Goal: Task Accomplishment & Management: Complete application form

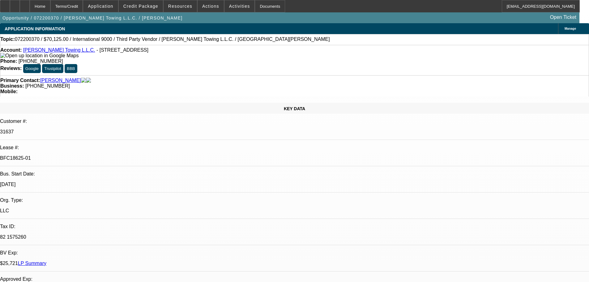
select select "0"
select select "2"
select select "0.1"
select select "4"
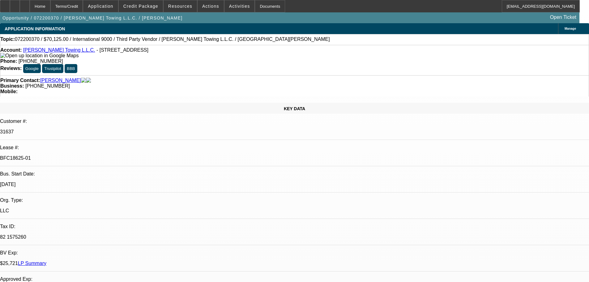
select select "0"
select select "2"
select select "0.1"
select select "4"
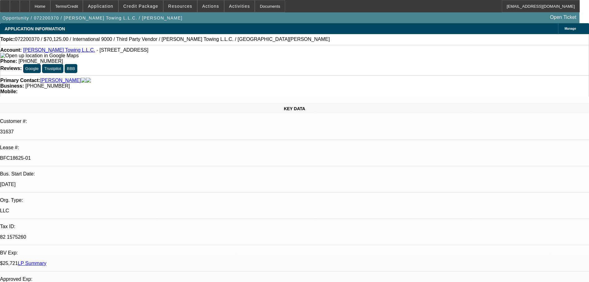
select select "0"
select select "2"
select select "0.1"
select select "4"
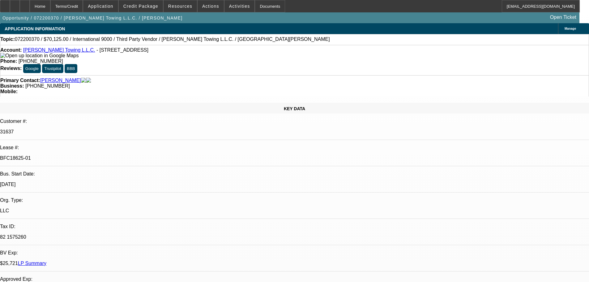
select select "0"
select select "2"
select select "0.1"
select select "4"
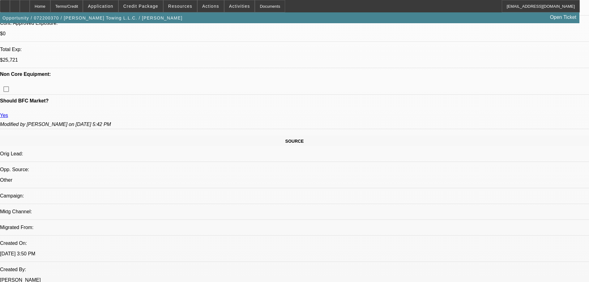
drag, startPoint x: 258, startPoint y: 128, endPoint x: 258, endPoint y: 143, distance: 14.8
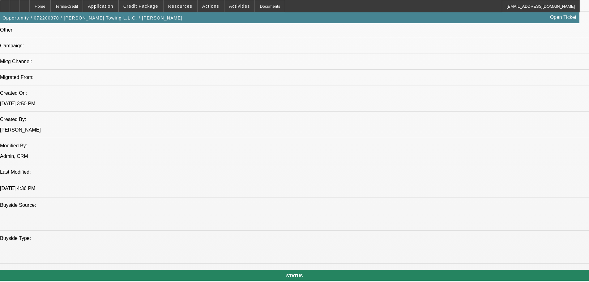
drag, startPoint x: 227, startPoint y: 146, endPoint x: 224, endPoint y: 148, distance: 3.3
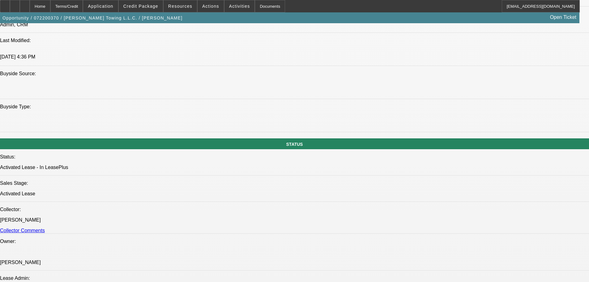
drag, startPoint x: 259, startPoint y: 152, endPoint x: 261, endPoint y: 157, distance: 5.3
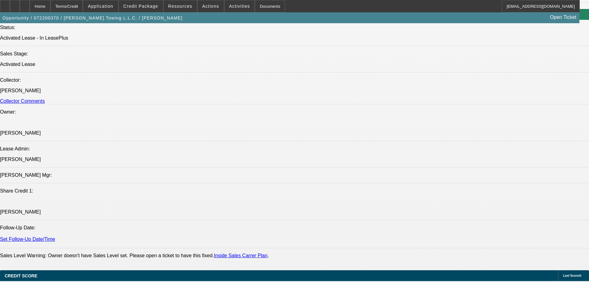
drag, startPoint x: 283, startPoint y: 147, endPoint x: 275, endPoint y: 142, distance: 9.6
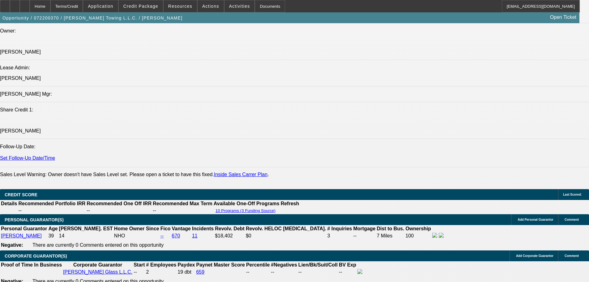
drag, startPoint x: 263, startPoint y: 107, endPoint x: 282, endPoint y: 169, distance: 64.8
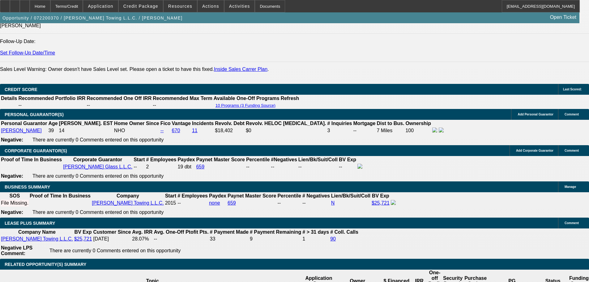
drag, startPoint x: 273, startPoint y: 154, endPoint x: 266, endPoint y: 138, distance: 16.6
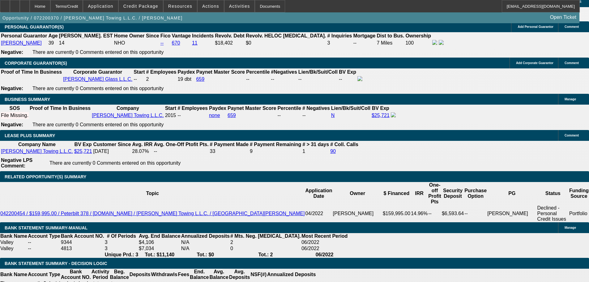
drag, startPoint x: 268, startPoint y: 133, endPoint x: 260, endPoint y: 142, distance: 12.0
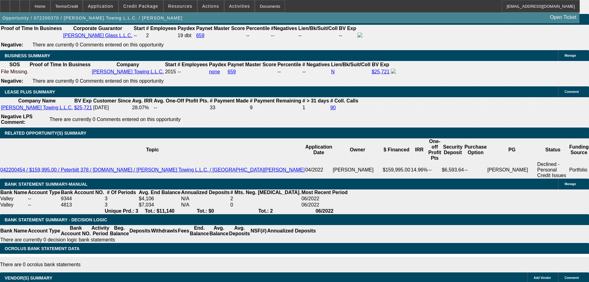
scroll to position [1028, 0]
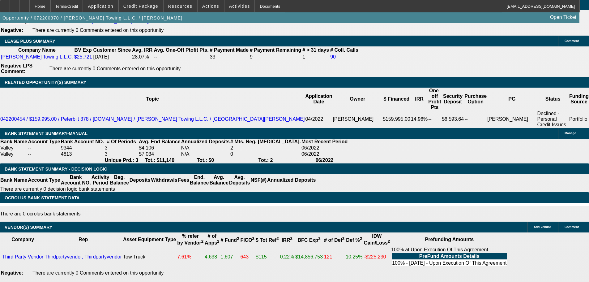
drag, startPoint x: 252, startPoint y: 176, endPoint x: 252, endPoint y: 201, distance: 25.0
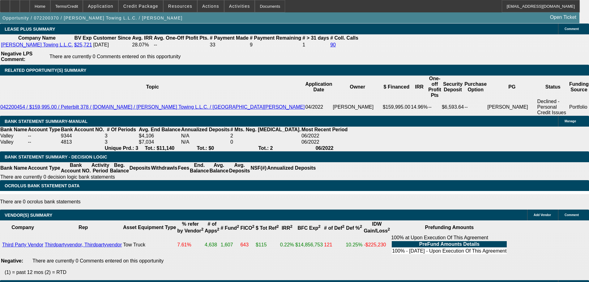
scroll to position [944, 0]
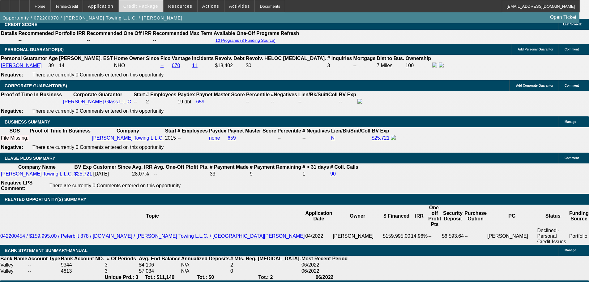
click at [152, 2] on span at bounding box center [141, 6] width 44 height 15
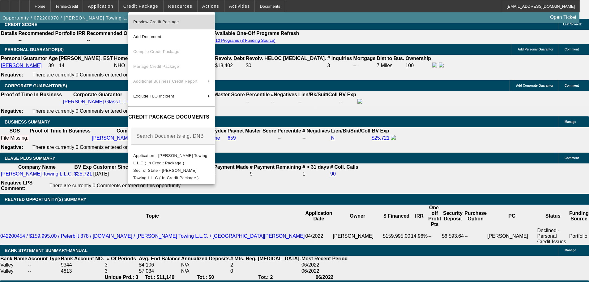
click at [213, 27] on button "Preview Credit Package" at bounding box center [171, 22] width 87 height 15
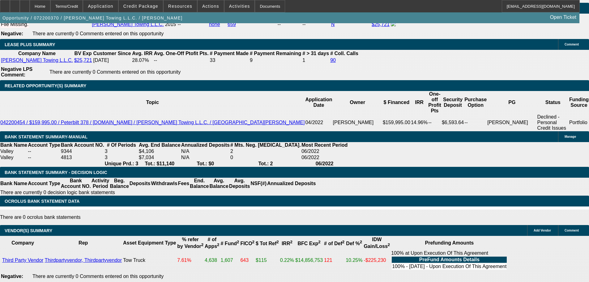
scroll to position [1098, 0]
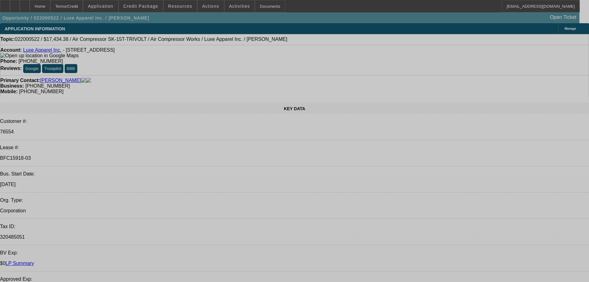
select select "0"
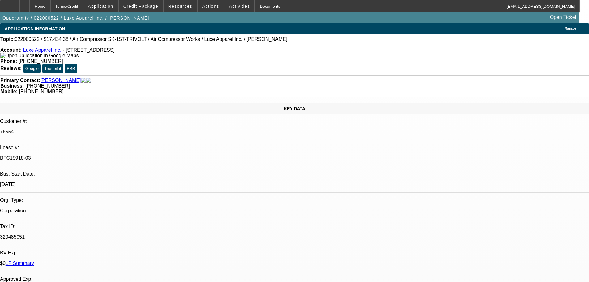
select select "2"
select select "0"
select select "6"
select select "0"
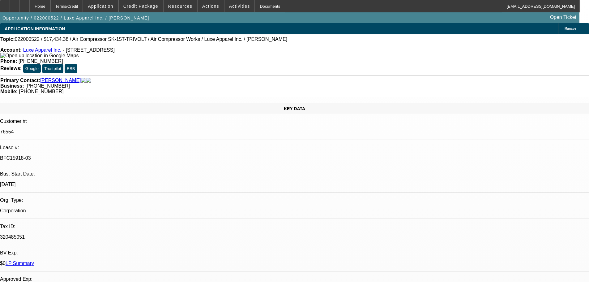
select select "2"
select select "0"
select select "6"
select select "0"
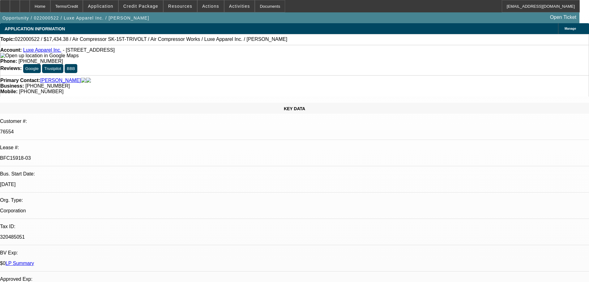
select select "2"
select select "0"
select select "6"
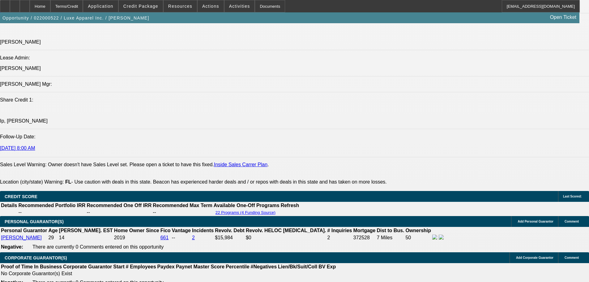
scroll to position [122, 0]
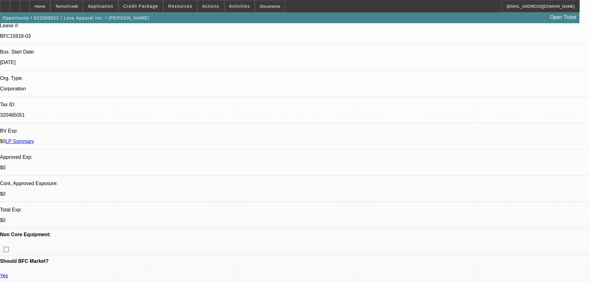
drag, startPoint x: 299, startPoint y: 158, endPoint x: 330, endPoint y: 49, distance: 113.4
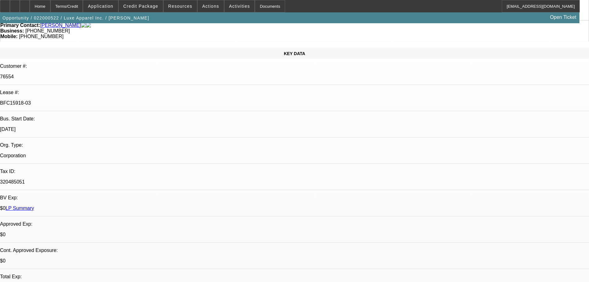
scroll to position [124, 0]
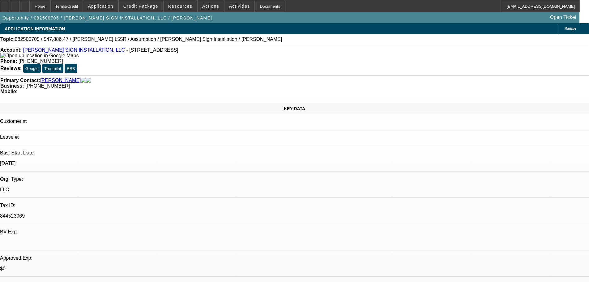
select select "0"
select select "2"
select select "0"
select select "6"
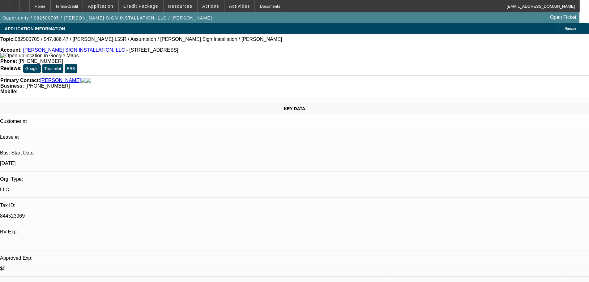
select select "0"
select select "2"
select select "0"
select select "6"
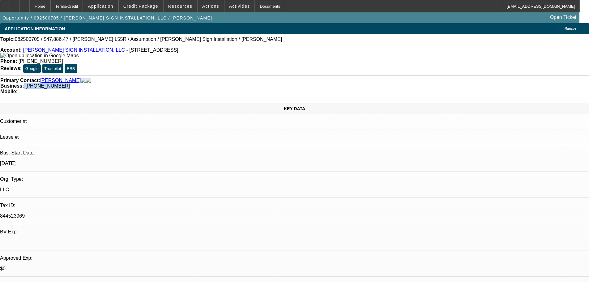
drag, startPoint x: 251, startPoint y: 72, endPoint x: 220, endPoint y: 73, distance: 30.6
click at [220, 75] on div "Primary Contact: [PERSON_NAME] Business: [PHONE_NUMBER] Mobile:" at bounding box center [294, 85] width 589 height 21
click at [70, 83] on span "[PHONE_NUMBER]" at bounding box center [47, 85] width 45 height 5
drag, startPoint x: 222, startPoint y: 68, endPoint x: 254, endPoint y: 68, distance: 32.8
click at [254, 83] on div "Business: [PHONE_NUMBER]" at bounding box center [294, 86] width 588 height 6
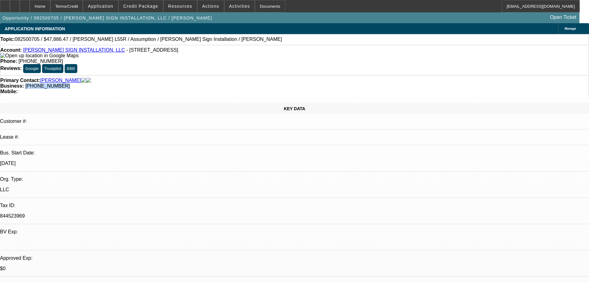
copy span "(336) 588-2065"
click at [124, 78] on div "Primary Contact: Rogers, Michael" at bounding box center [294, 81] width 588 height 6
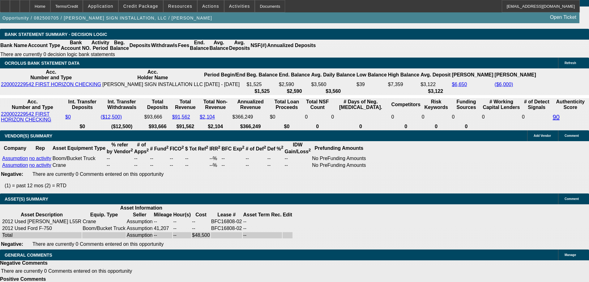
drag, startPoint x: 219, startPoint y: 142, endPoint x: 219, endPoint y: 168, distance: 26.6
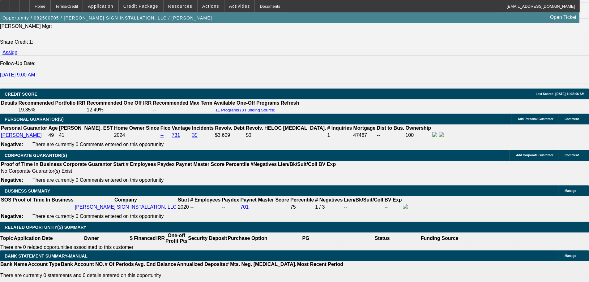
scroll to position [90, 0]
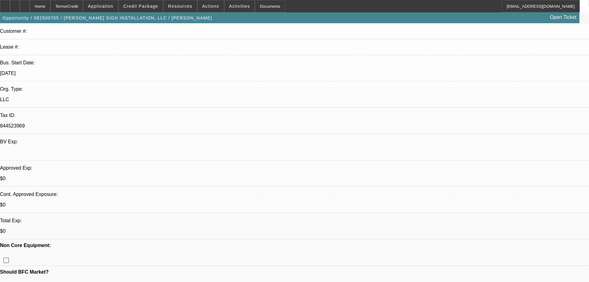
drag, startPoint x: 313, startPoint y: 160, endPoint x: 316, endPoint y: 38, distance: 121.8
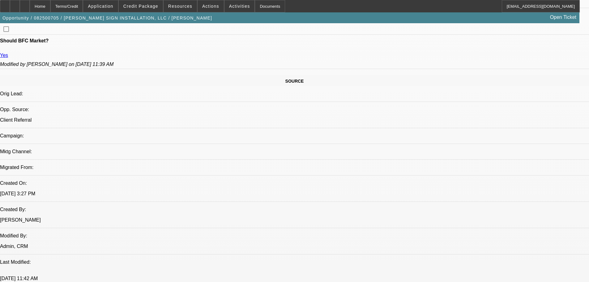
drag, startPoint x: 227, startPoint y: 200, endPoint x: 227, endPoint y: 251, distance: 50.7
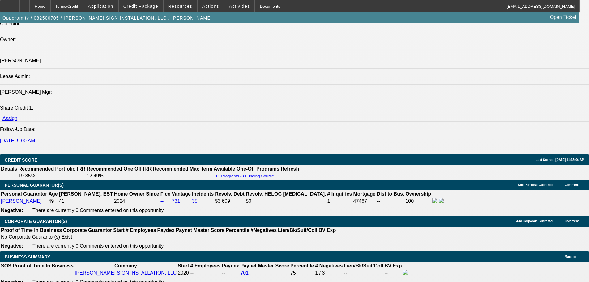
scroll to position [753, 0]
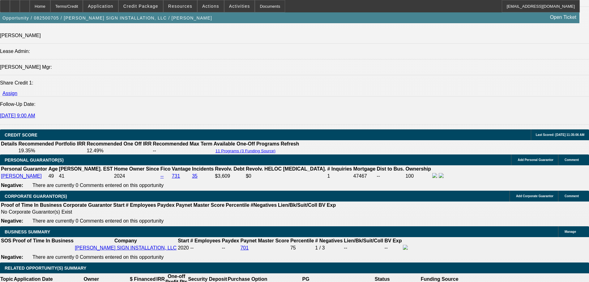
click at [30, 6] on div at bounding box center [25, 6] width 10 height 12
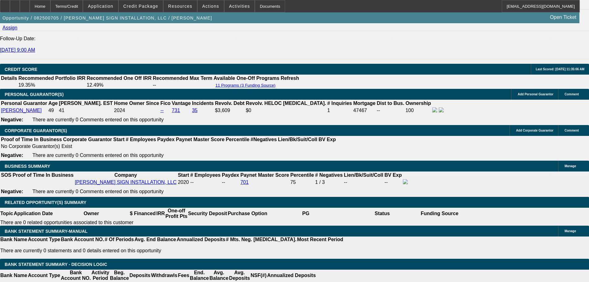
select select "0"
select select "2"
select select "0"
select select "6"
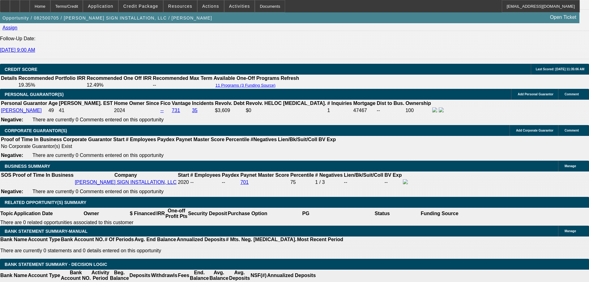
select select "0"
select select "2"
select select "0"
select select "6"
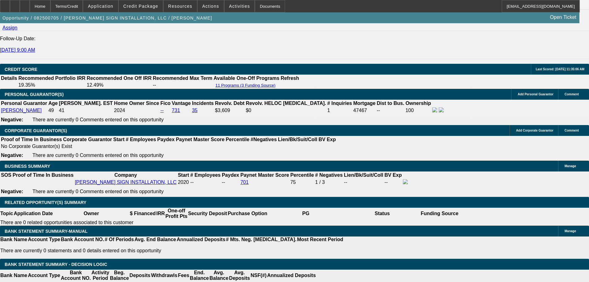
select select "0"
select select "2"
select select "0"
select select "6"
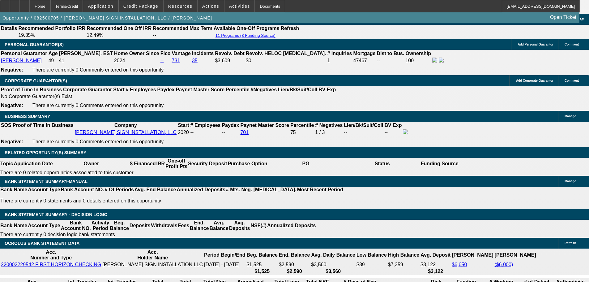
scroll to position [929, 0]
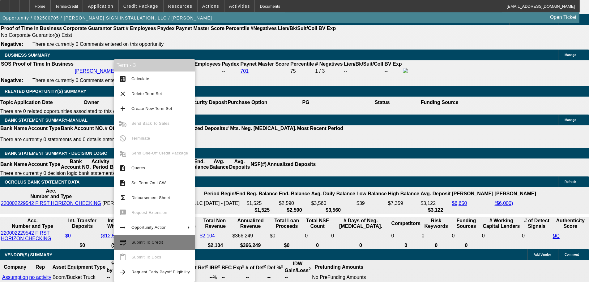
click at [158, 241] on span "Submit To Credit" at bounding box center [147, 242] width 32 height 5
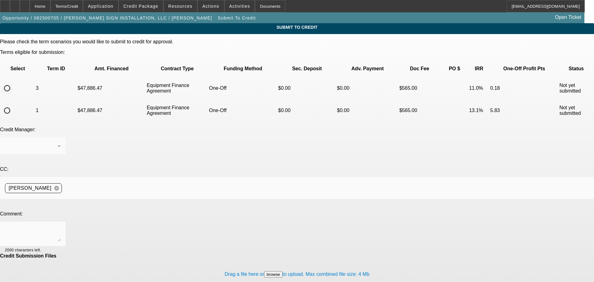
click at [13, 82] on input "radio" at bounding box center [7, 88] width 12 height 12
radio input "true"
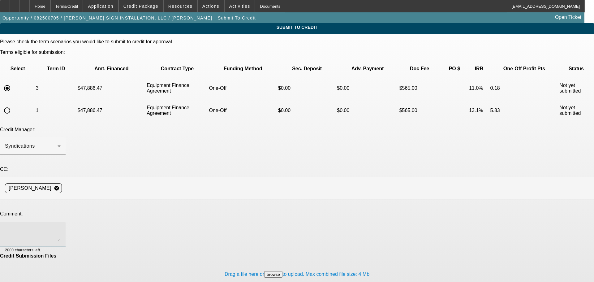
click at [61, 226] on textarea at bounding box center [33, 233] width 56 height 15
paste textarea "Andrew Parrish DBA Providence Sign Works is certainly experiencing financial di…"
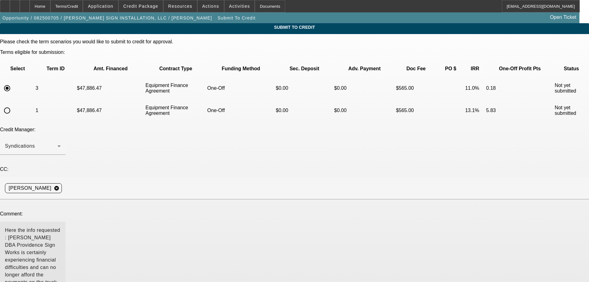
drag, startPoint x: 375, startPoint y: 182, endPoint x: 368, endPoint y: 245, distance: 63.2
click at [61, 245] on textarea "Here the info requested : Andrew Parrish DBA Providence Sign Works is certainly…" at bounding box center [33, 265] width 56 height 78
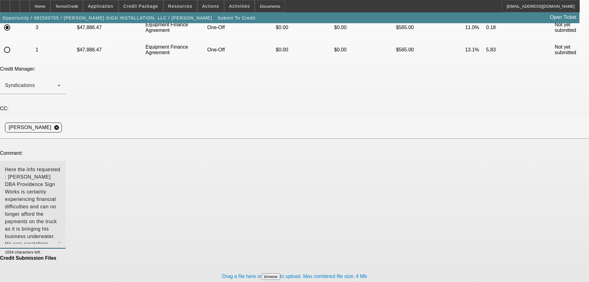
scroll to position [62, 0]
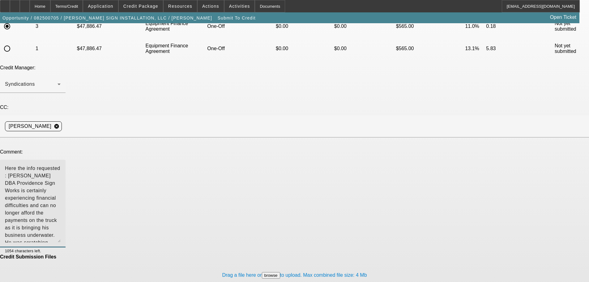
type textarea "Here the info requested : Andrew Parrish DBA Providence Sign Works is certainly…"
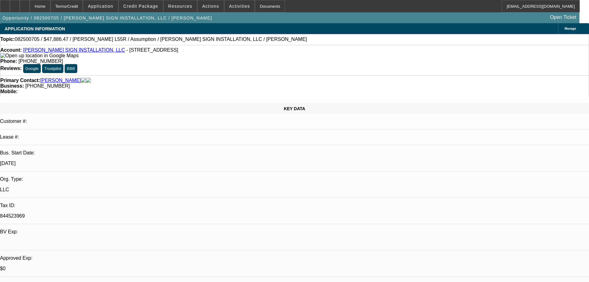
select select "0"
select select "2"
select select "0"
select select "6"
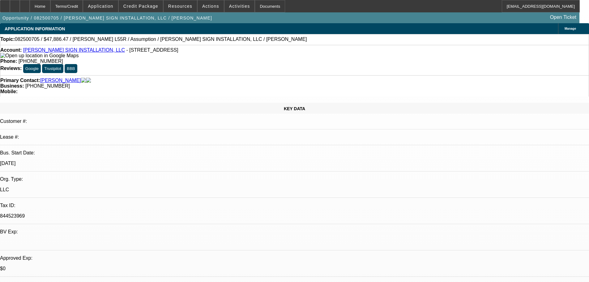
select select "0"
select select "2"
select select "0"
select select "6"
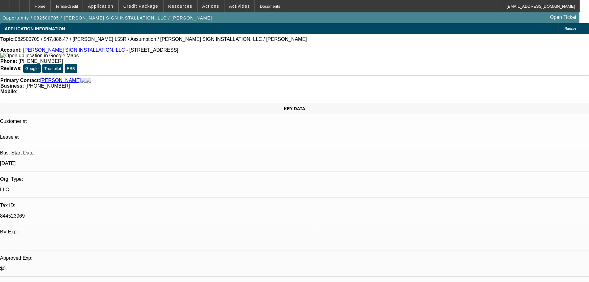
select select "0"
select select "2"
select select "0"
select select "6"
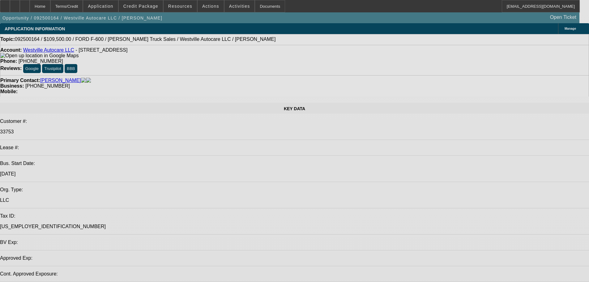
select select "0"
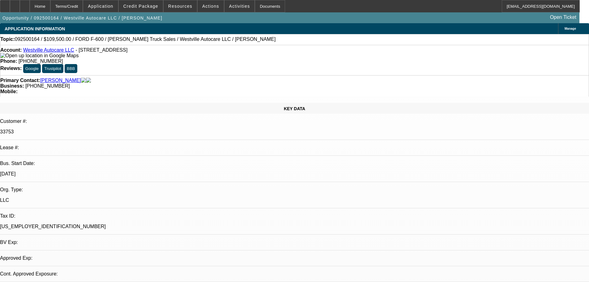
select select "2"
select select "0"
select select "6"
